Goal: Information Seeking & Learning: Understand process/instructions

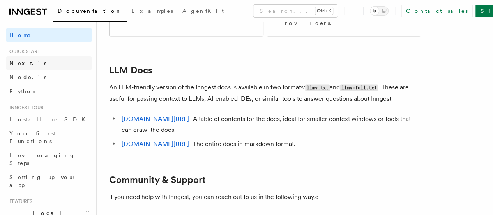
click at [22, 61] on span "Next.js" at bounding box center [27, 63] width 37 height 6
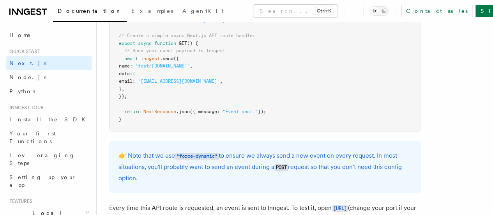
scroll to position [4027, 0]
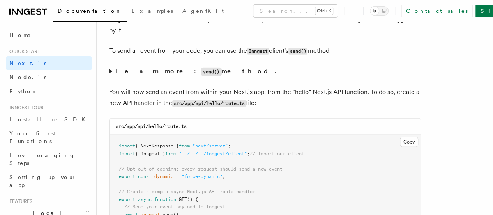
click at [83, 10] on span "Documentation" at bounding box center [90, 11] width 64 height 6
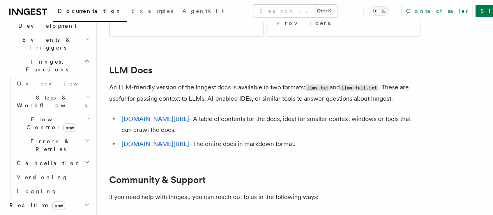
scroll to position [156, 0]
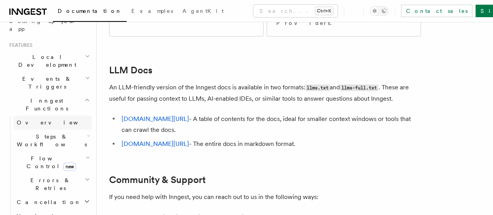
click at [48, 115] on link "Overview" at bounding box center [53, 122] width 78 height 14
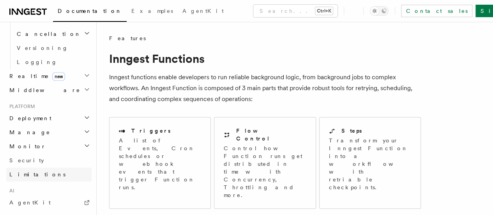
scroll to position [312, 0]
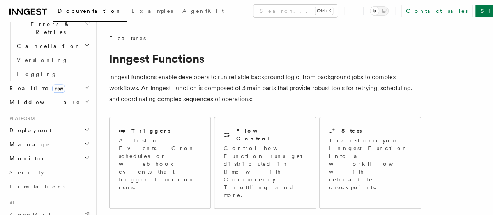
click at [48, 123] on h2 "Deployment" at bounding box center [48, 130] width 85 height 14
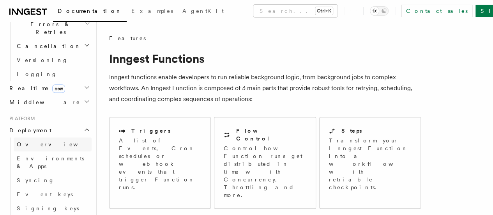
click at [40, 137] on link "Overview" at bounding box center [53, 144] width 78 height 14
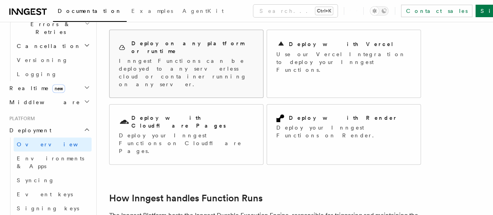
scroll to position [78, 0]
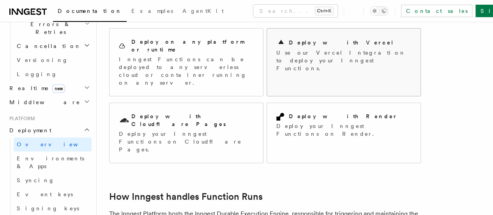
click at [276, 45] on div "Deploy with Vercel" at bounding box center [343, 42] width 135 height 9
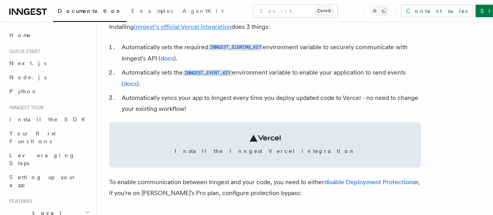
click at [180, 30] on link "Inngest's official Vercel integration" at bounding box center [183, 26] width 98 height 7
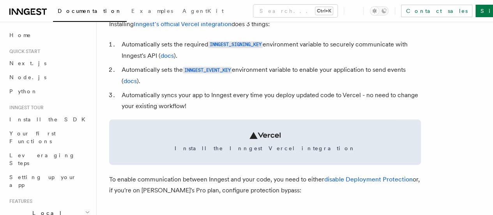
scroll to position [389, 0]
